Goal: Information Seeking & Learning: Learn about a topic

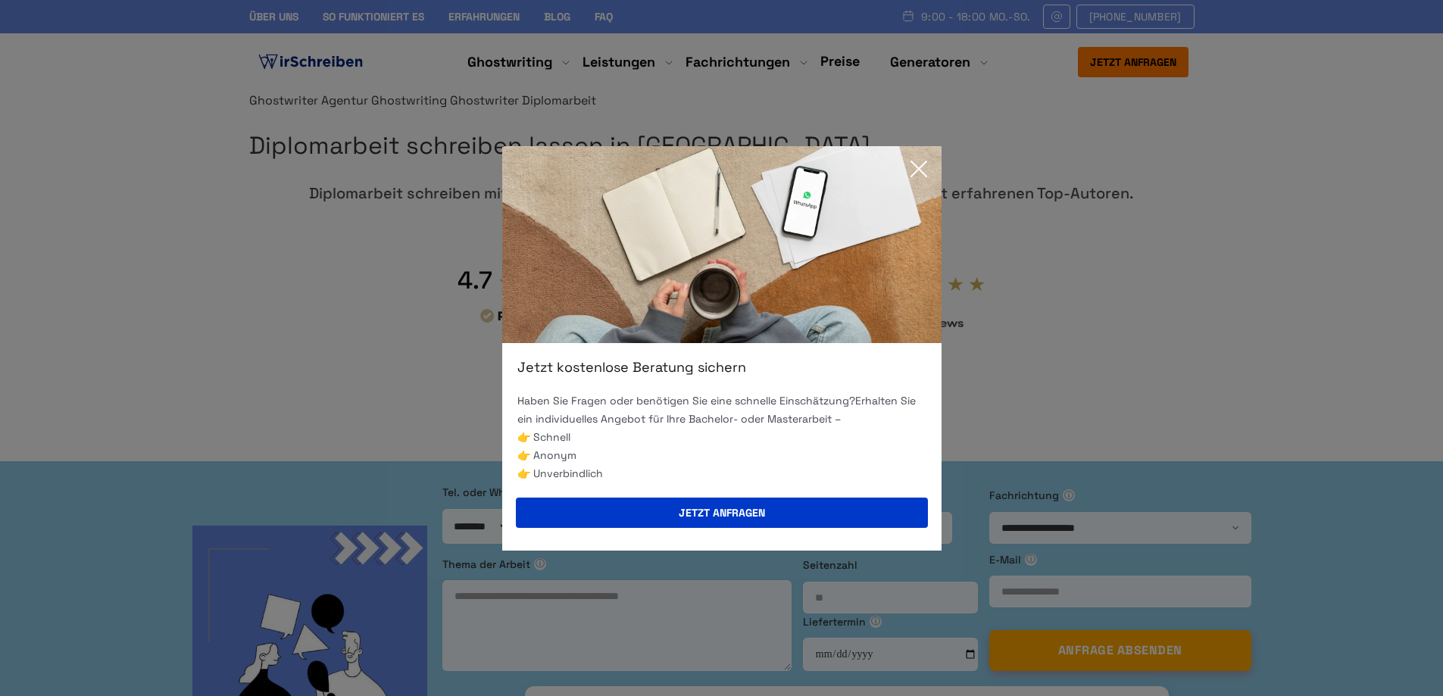
click at [916, 170] on icon at bounding box center [919, 169] width 30 height 30
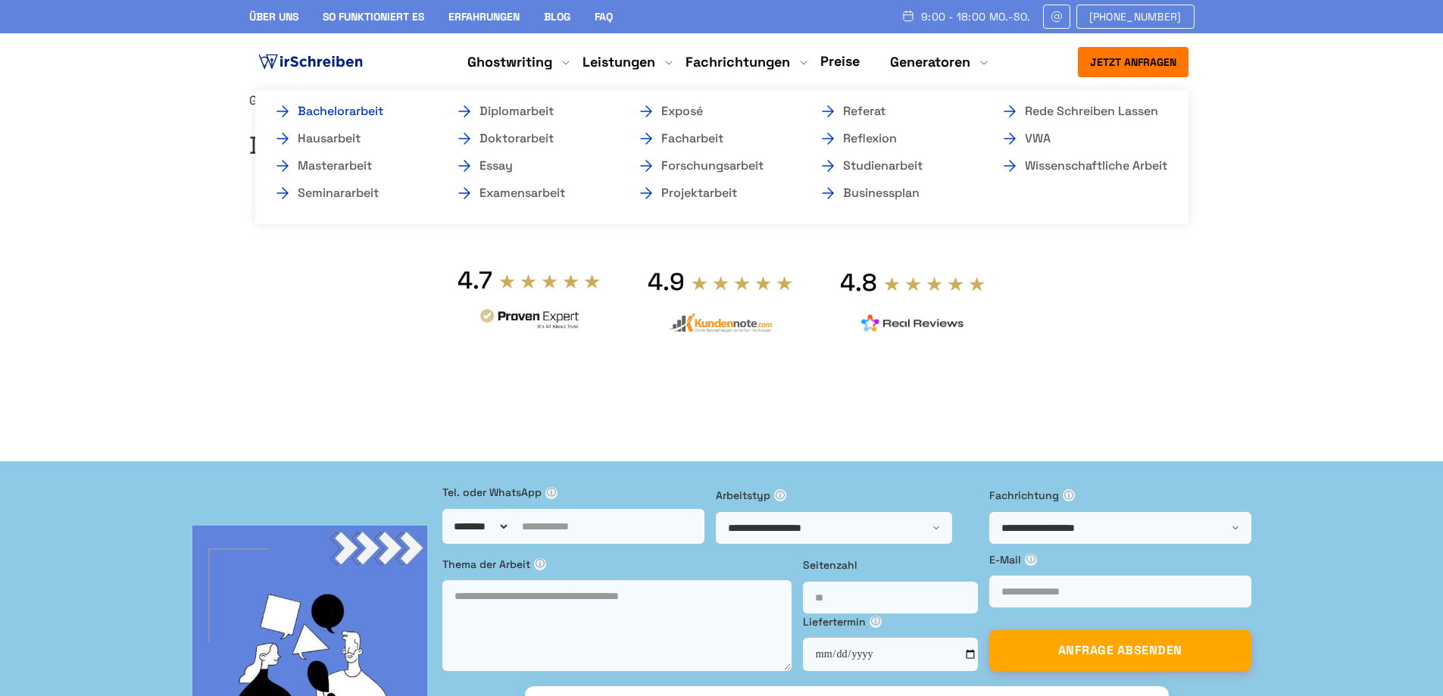
click at [341, 111] on link "Bachelorarbeit" at bounding box center [349, 111] width 152 height 18
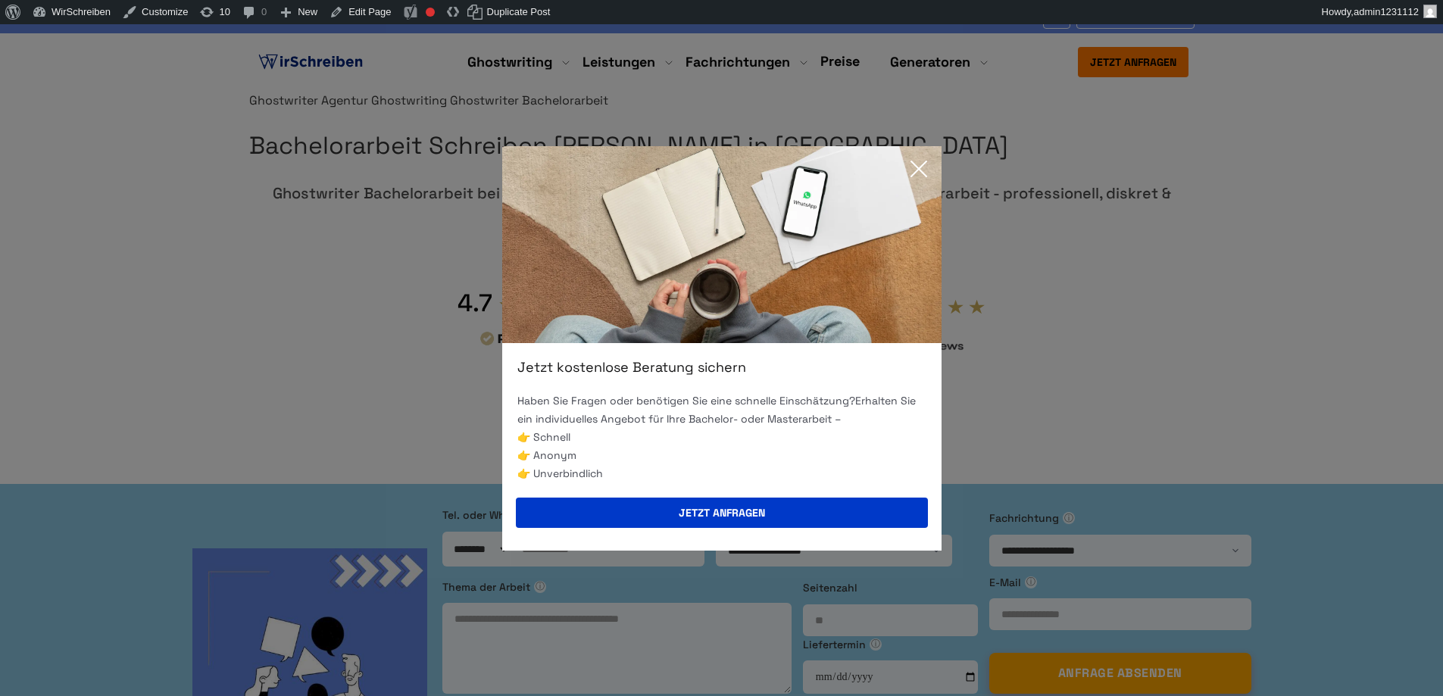
click at [921, 165] on icon at bounding box center [919, 169] width 30 height 30
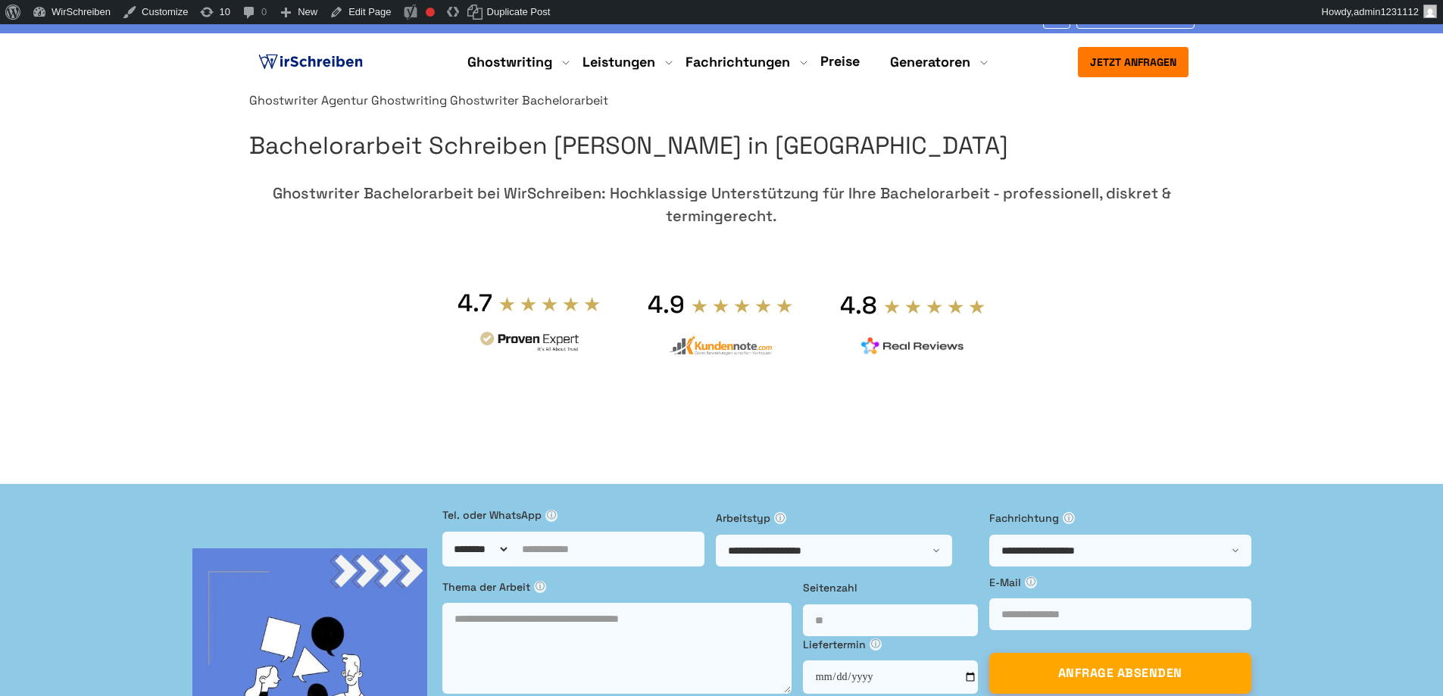
click at [937, 165] on h1 "Bachelorarbeit Schreiben [PERSON_NAME] in [GEOGRAPHIC_DATA]" at bounding box center [721, 146] width 945 height 39
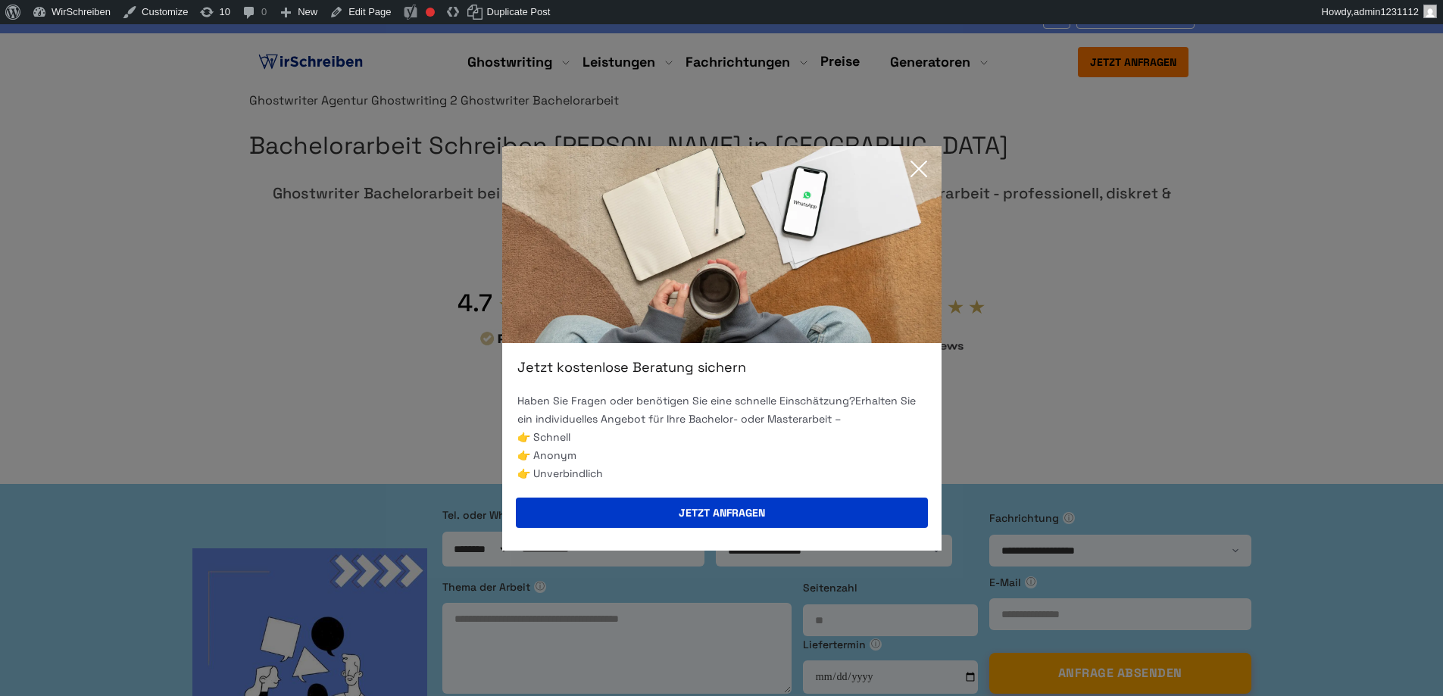
click at [920, 165] on icon at bounding box center [919, 169] width 30 height 30
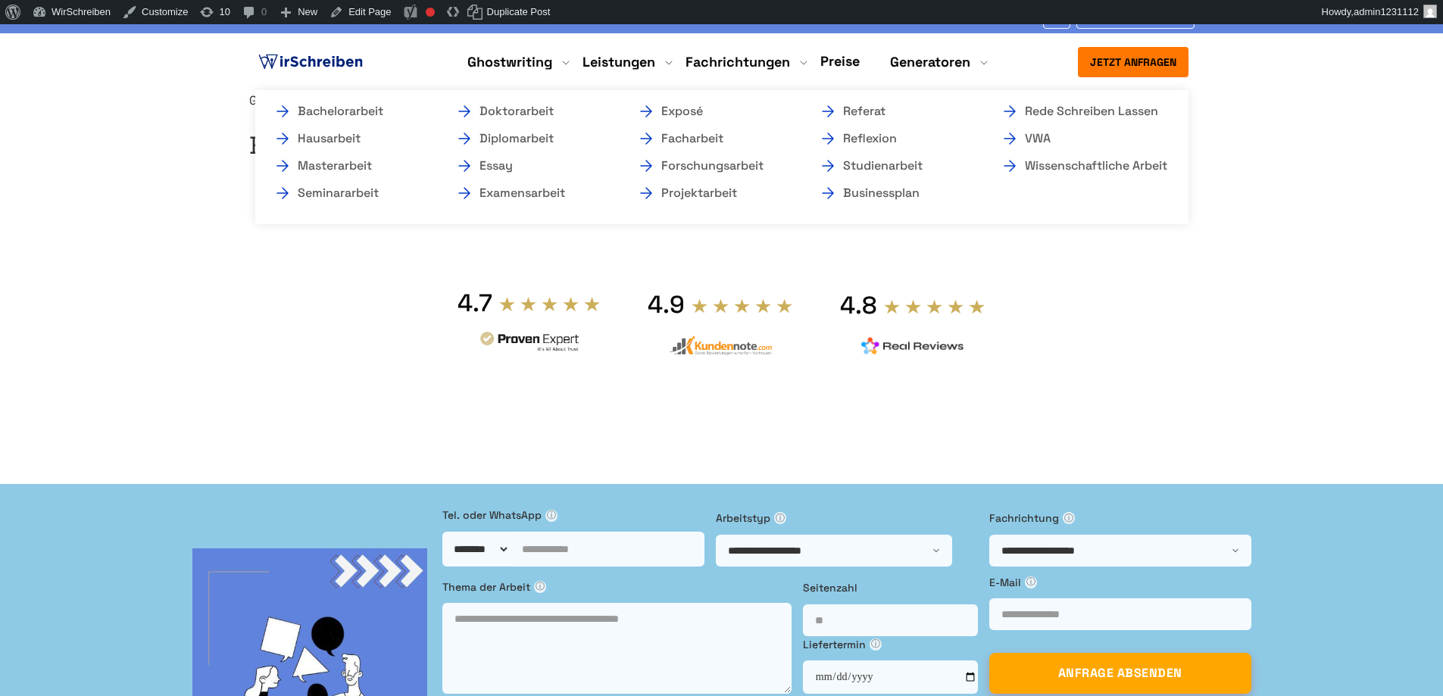
click at [510, 60] on li "Ghostwriting Bachelorarbeit Hausarbeit Masterarbeit Seminararbeit Doktorarbeit …" at bounding box center [509, 62] width 85 height 18
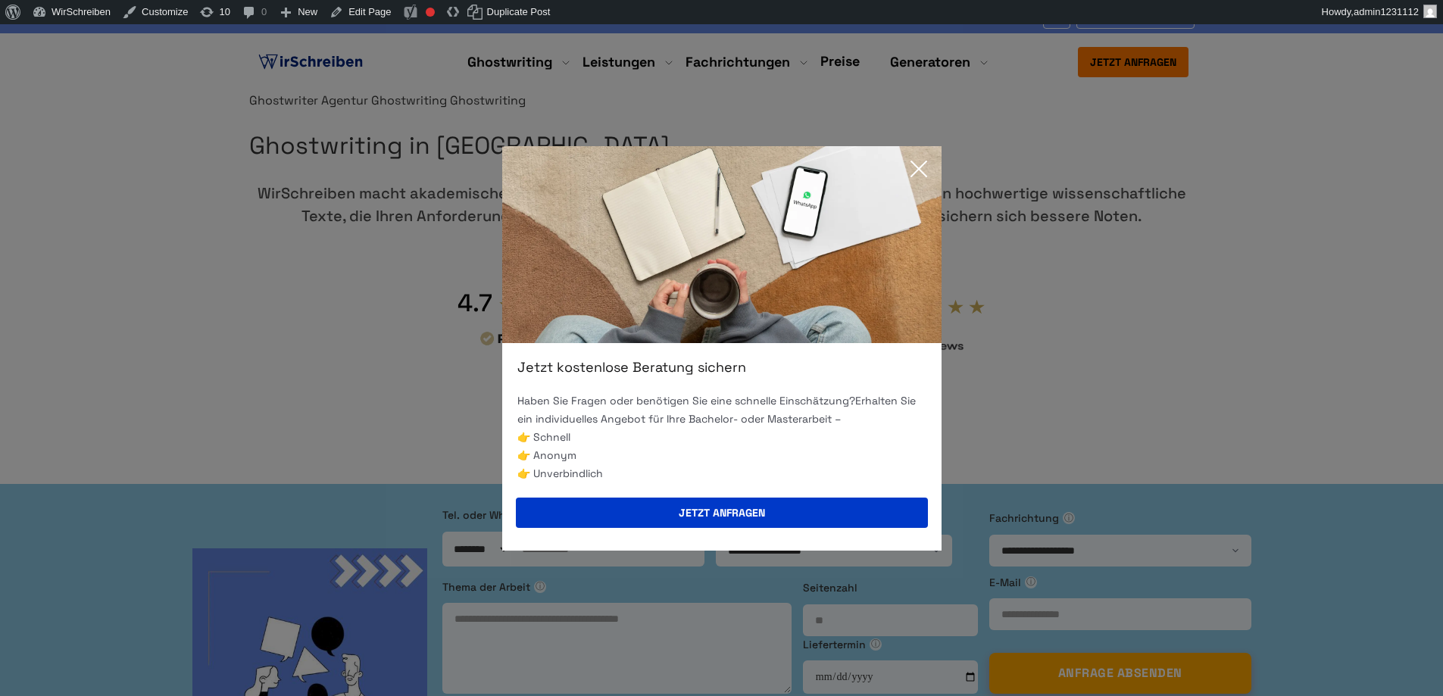
drag, startPoint x: 933, startPoint y: 170, endPoint x: 921, endPoint y: 169, distance: 11.5
click at [932, 170] on icon at bounding box center [919, 169] width 30 height 30
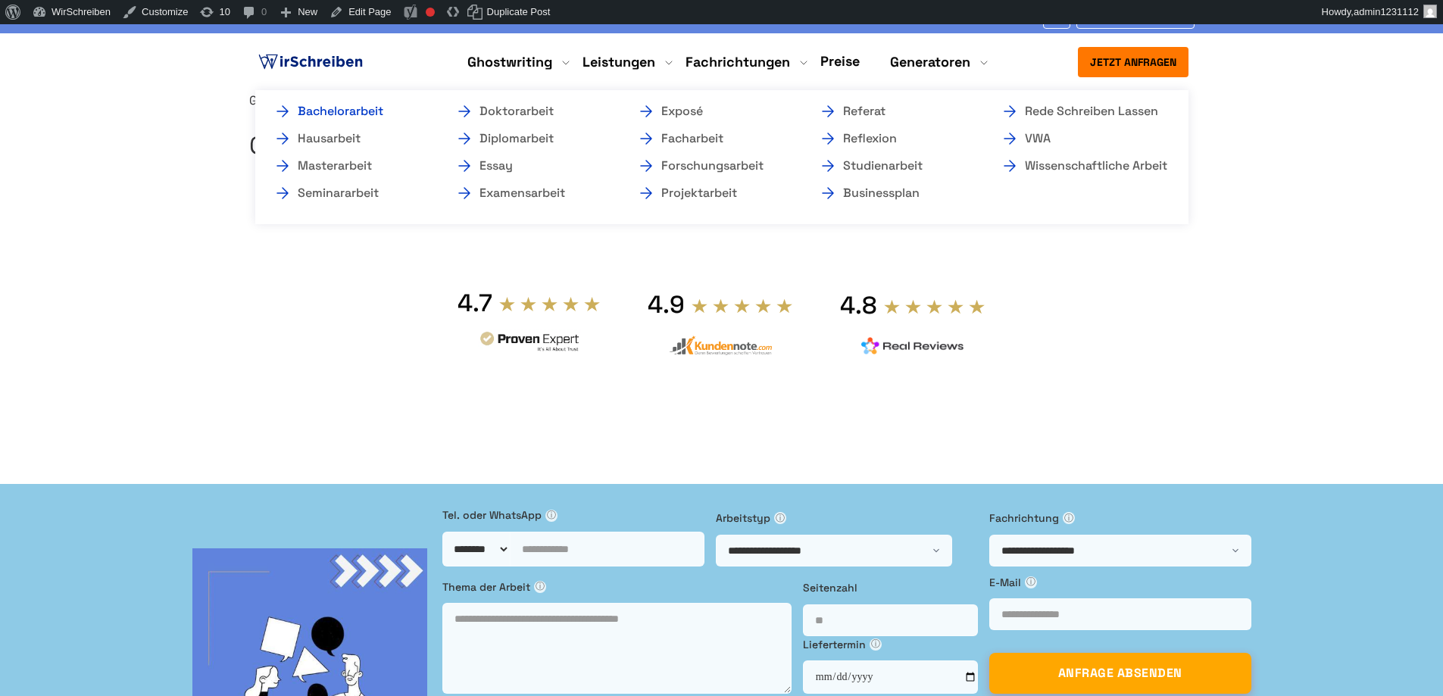
click at [345, 111] on link "Bachelorarbeit" at bounding box center [349, 111] width 152 height 18
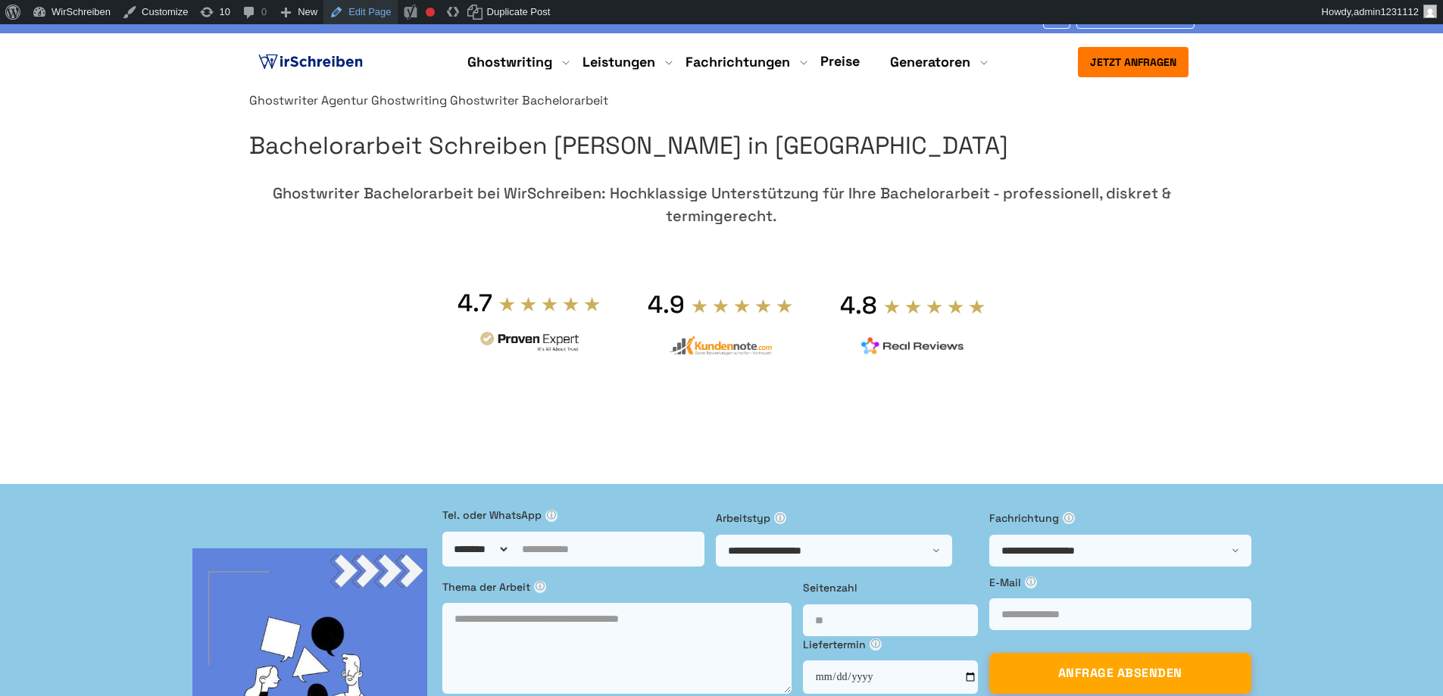
click at [363, 14] on link "Edit Page" at bounding box center [359, 12] width 73 height 24
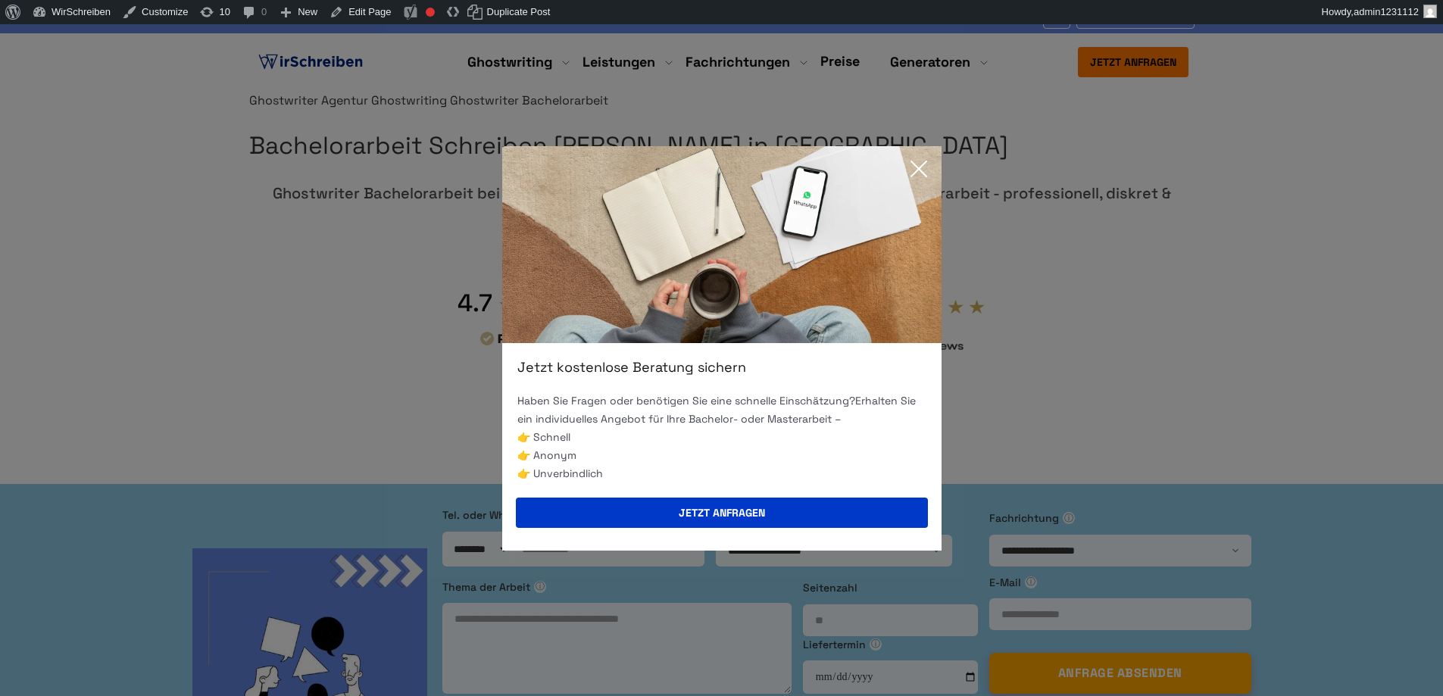
click at [936, 158] on img at bounding box center [721, 244] width 439 height 197
click at [917, 168] on icon at bounding box center [919, 169] width 30 height 30
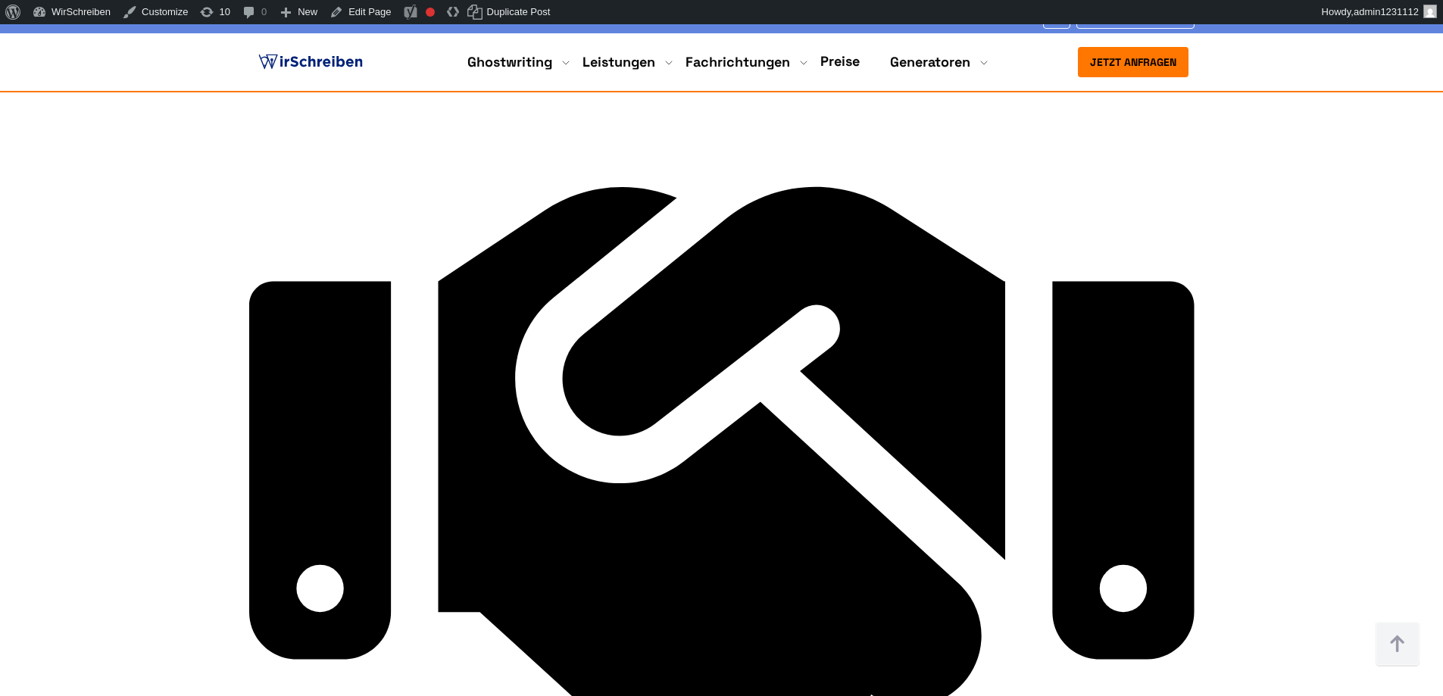
scroll to position [7621, 0]
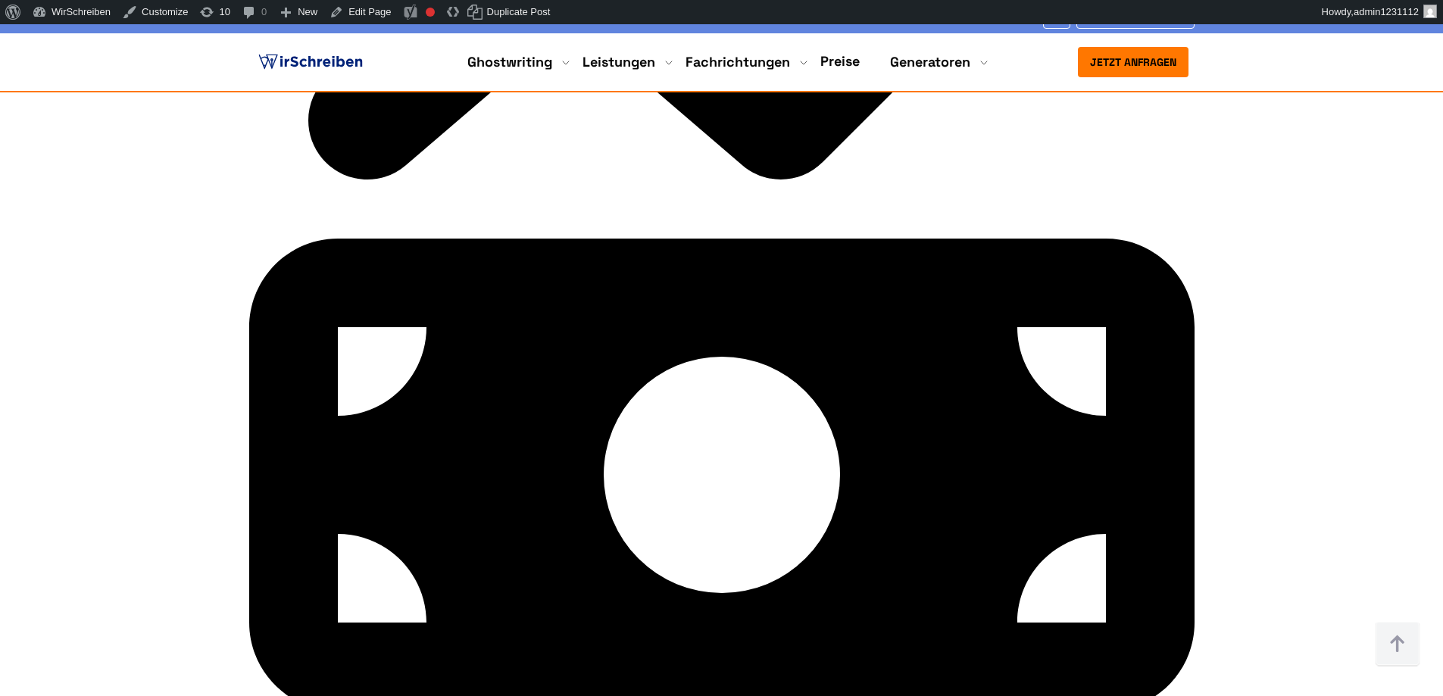
click at [275, 51] on img at bounding box center [310, 62] width 111 height 23
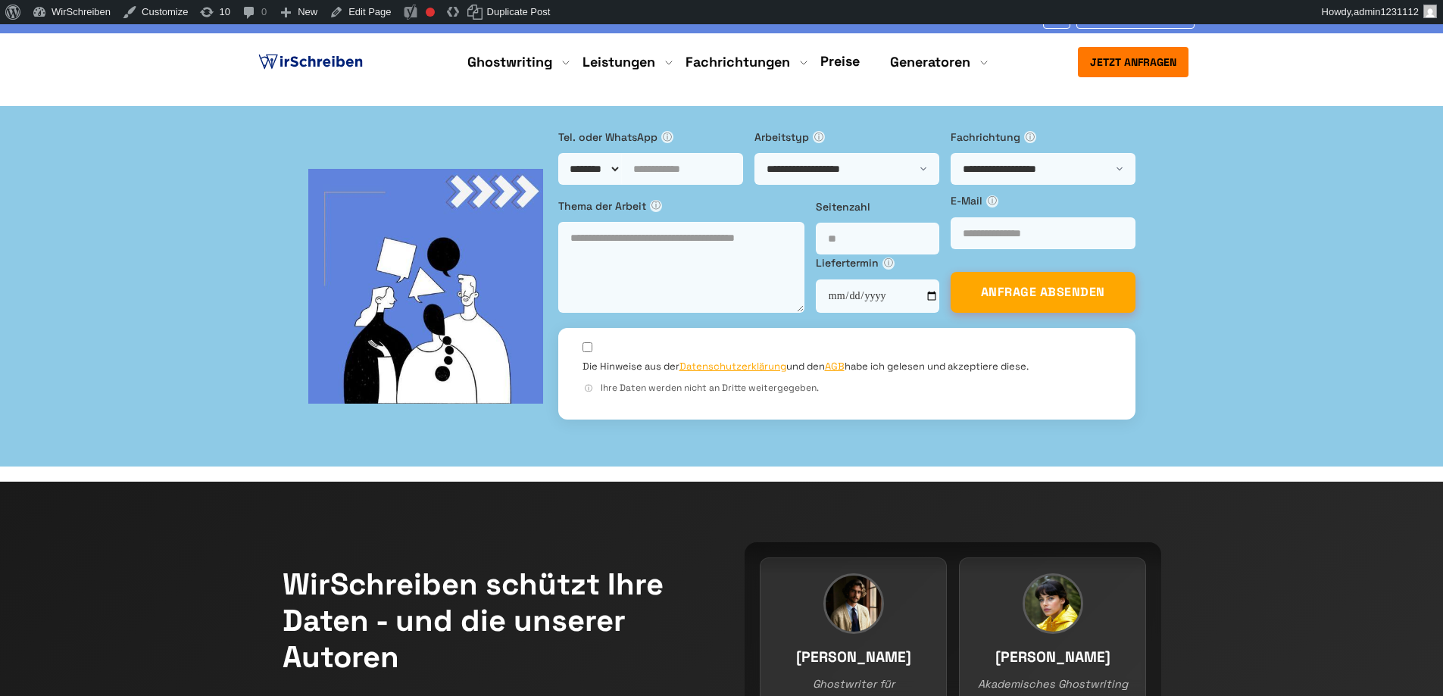
click at [363, 14] on link "Edit Page" at bounding box center [359, 12] width 73 height 24
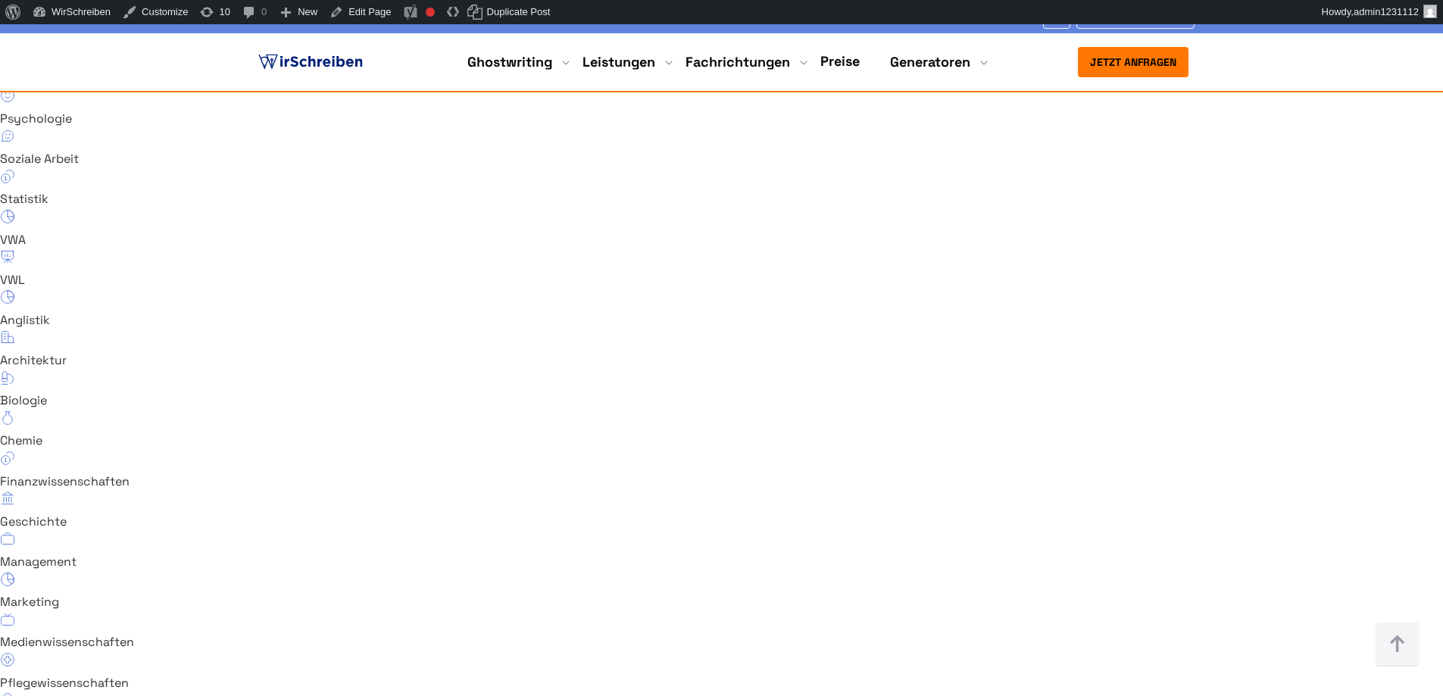
scroll to position [10250, 0]
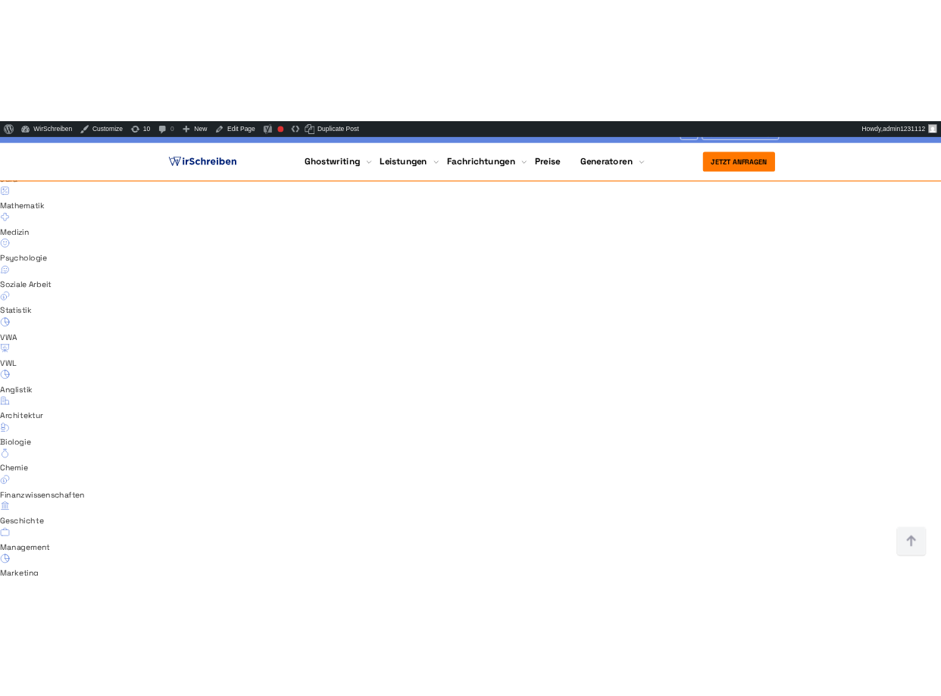
scroll to position [10272, 0]
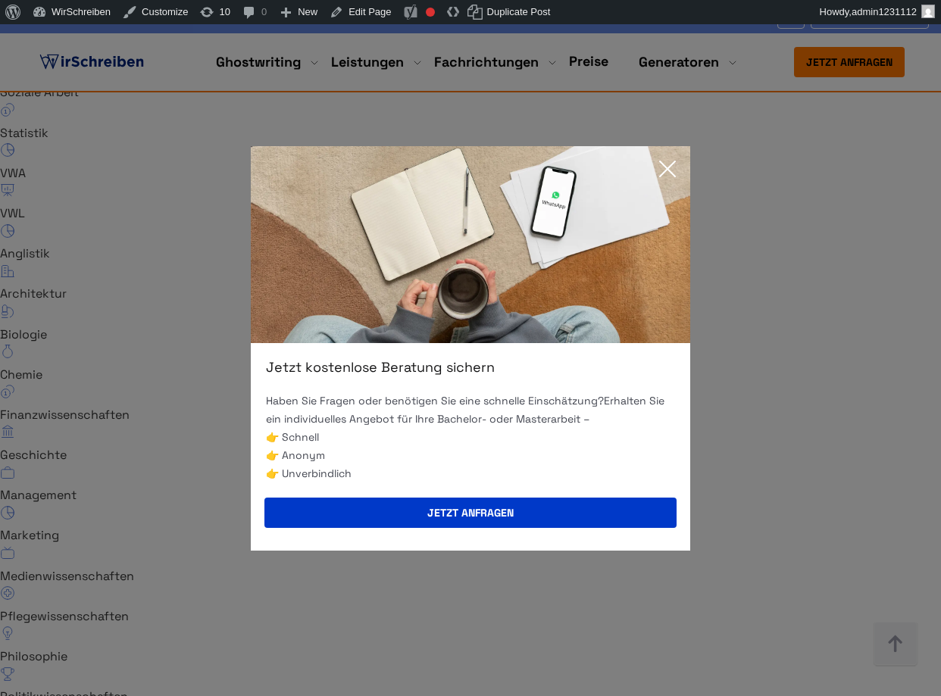
click at [661, 161] on icon at bounding box center [667, 168] width 15 height 15
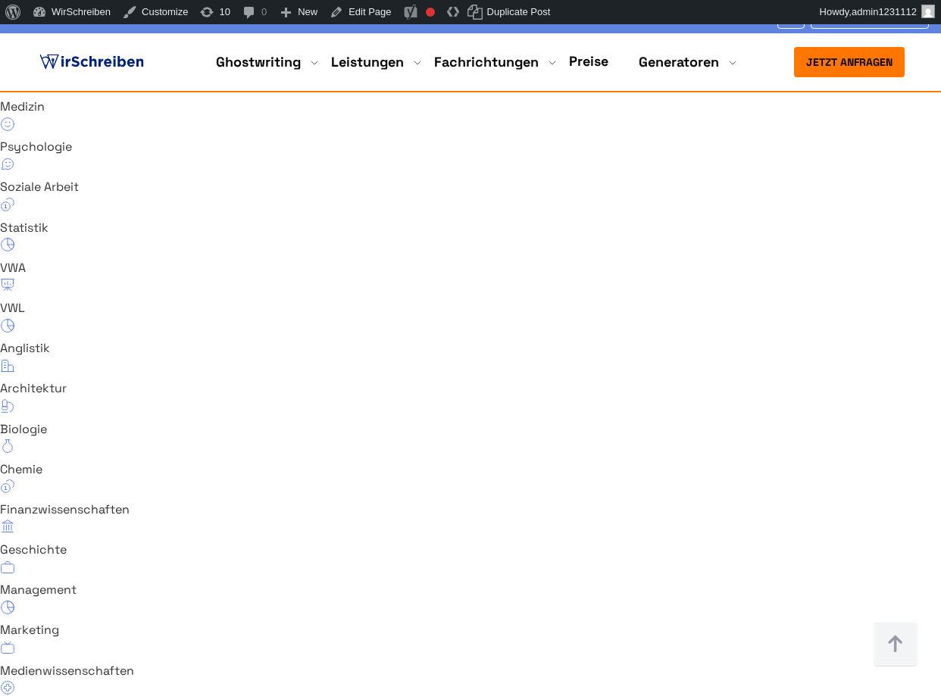
scroll to position [10172, 0]
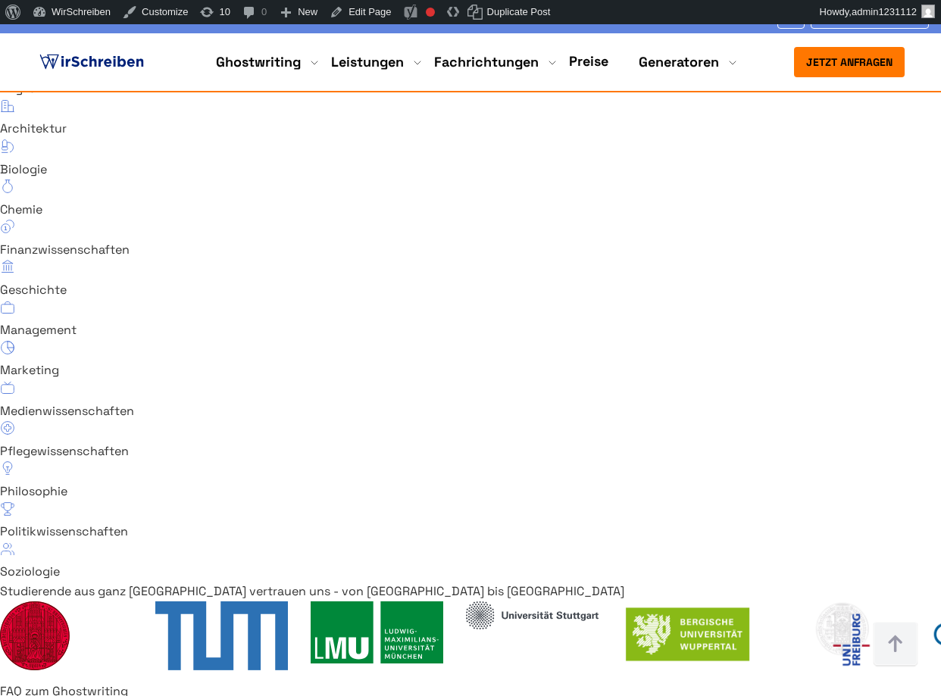
scroll to position [10626, 0]
